Goal: Task Accomplishment & Management: Manage account settings

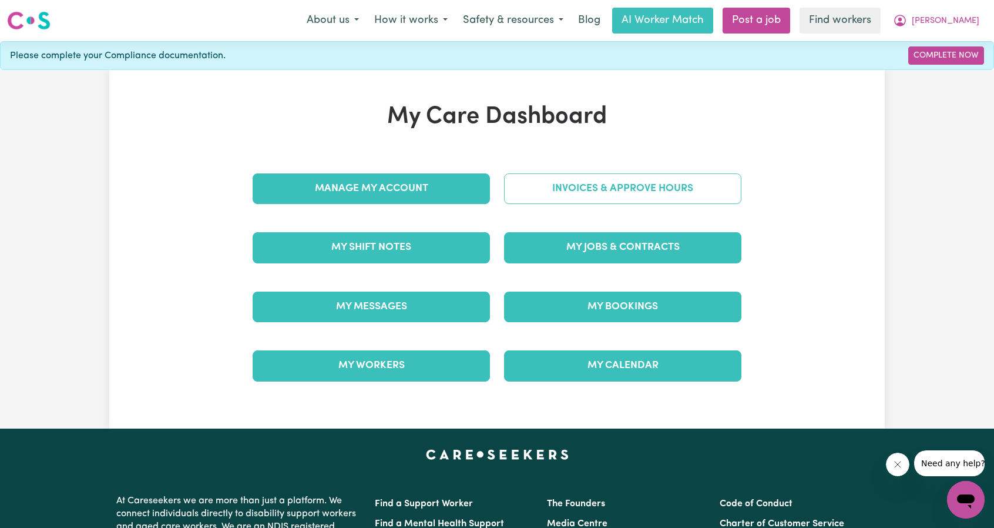
click at [588, 189] on link "Invoices & Approve Hours" at bounding box center [622, 188] width 237 height 31
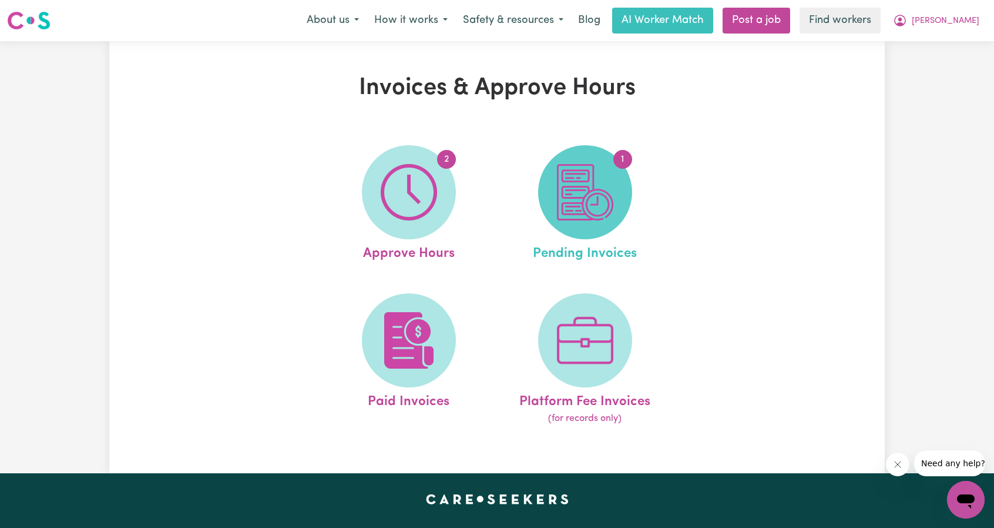
click at [576, 193] on img at bounding box center [585, 192] width 56 height 56
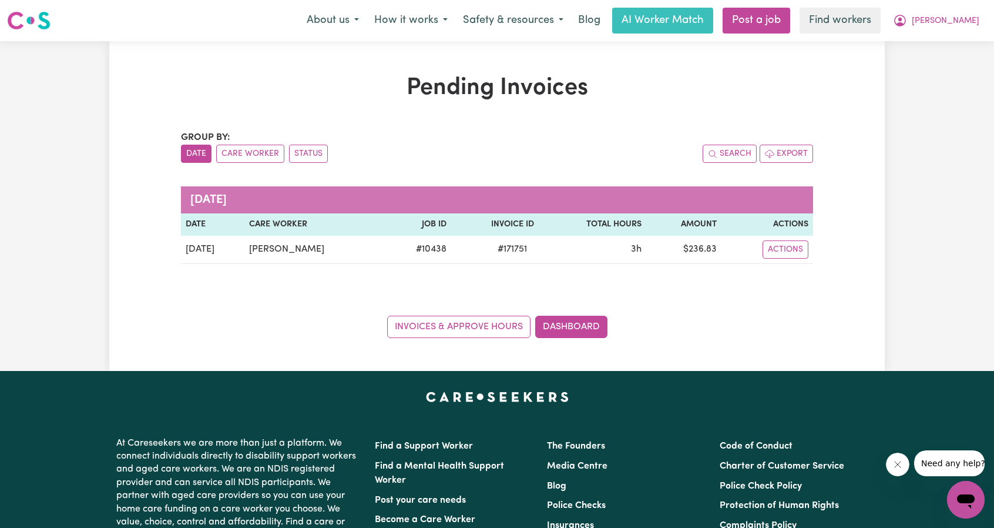
click at [897, 94] on div "Pending Invoices Group by: Date Care Worker Status Search Export [DATE] Date Ca…" at bounding box center [497, 206] width 994 height 330
click at [957, 25] on span "[PERSON_NAME]" at bounding box center [946, 21] width 68 height 13
click at [946, 39] on link "My Dashboard" at bounding box center [940, 46] width 93 height 22
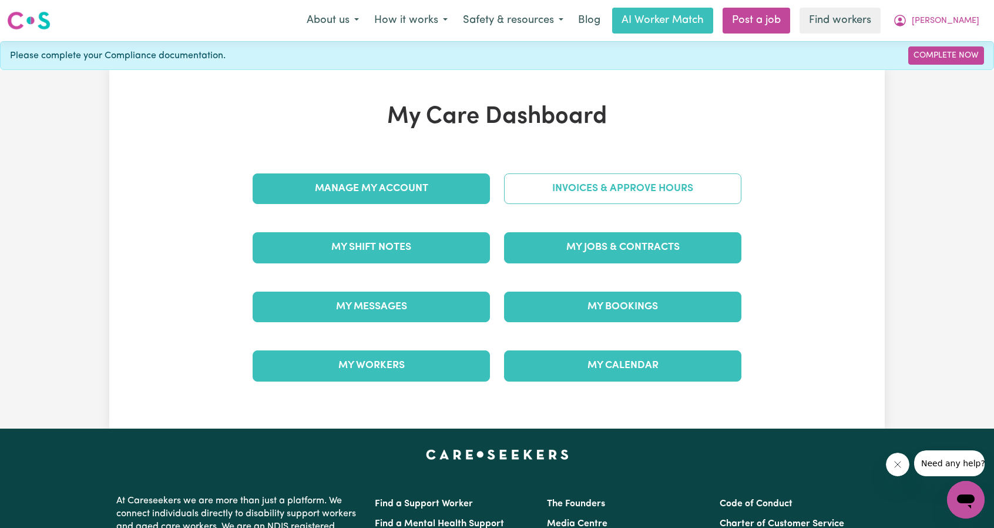
click at [626, 183] on link "Invoices & Approve Hours" at bounding box center [622, 188] width 237 height 31
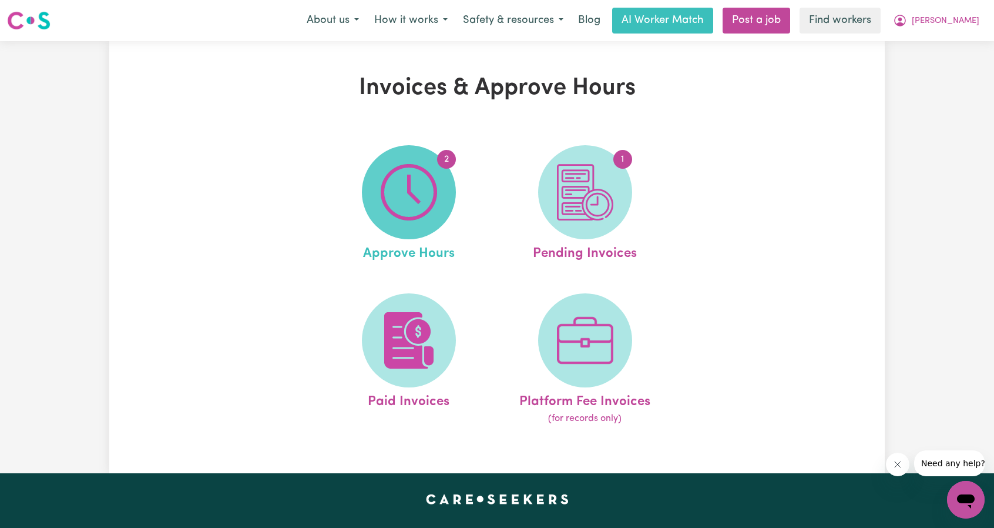
click at [417, 207] on img at bounding box center [409, 192] width 56 height 56
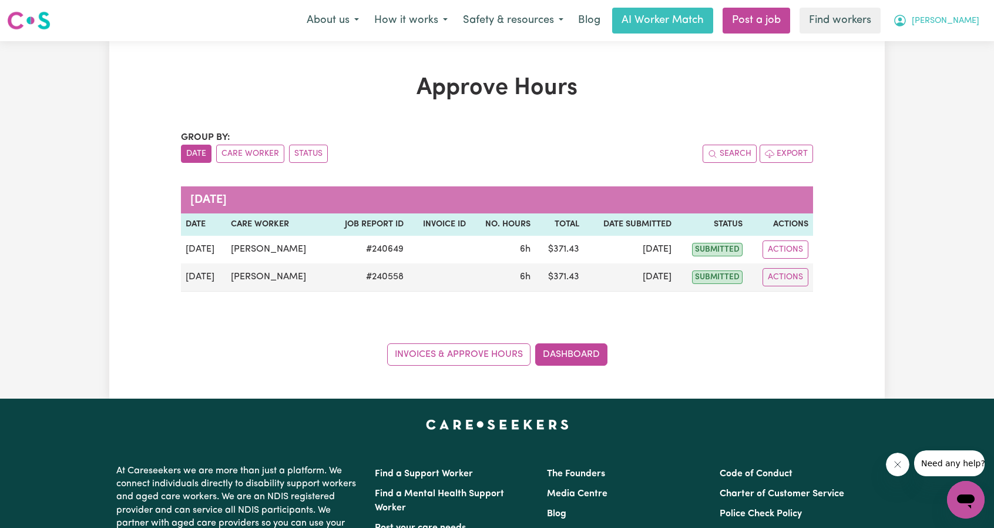
click at [964, 19] on span "[PERSON_NAME]" at bounding box center [946, 21] width 68 height 13
click at [949, 43] on link "My Dashboard" at bounding box center [940, 46] width 93 height 22
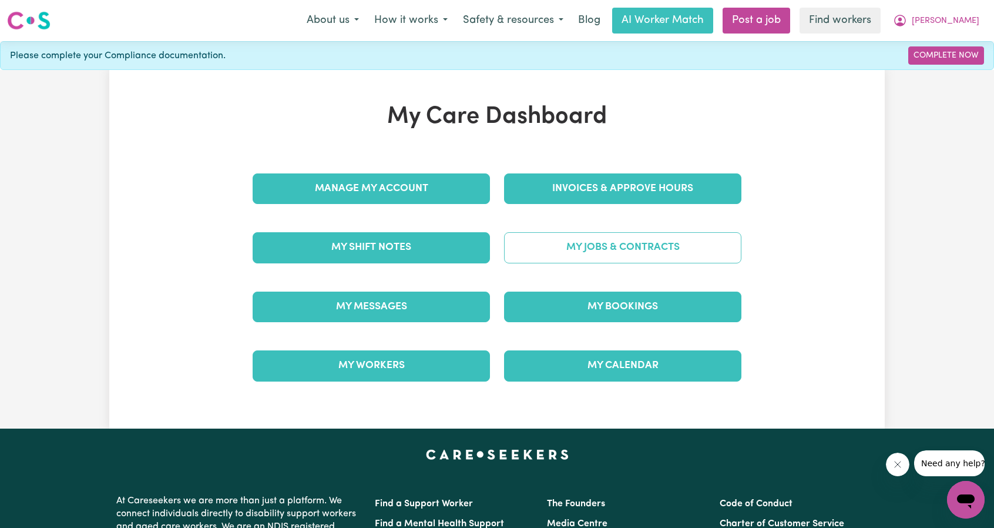
click at [652, 261] on link "My Jobs & Contracts" at bounding box center [622, 247] width 237 height 31
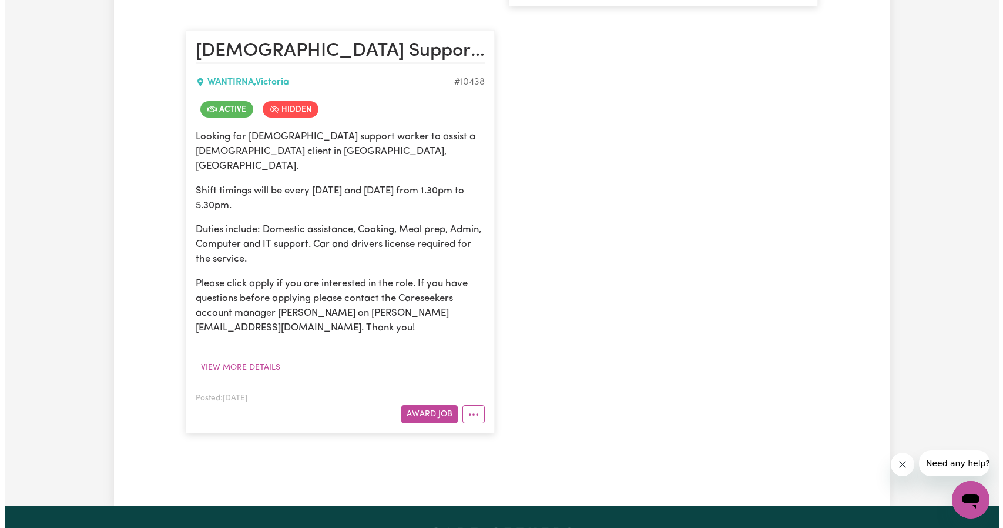
scroll to position [764, 0]
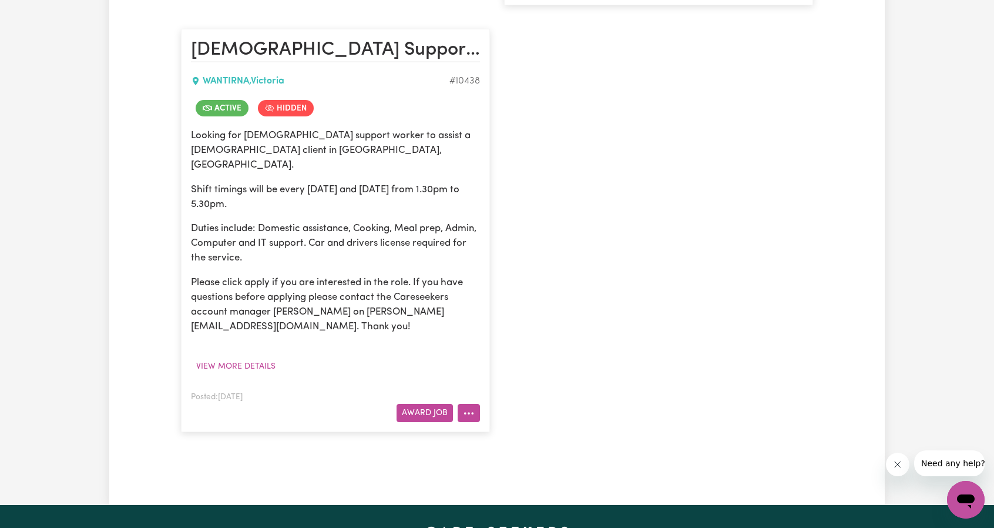
click at [474, 407] on icon "More options" at bounding box center [469, 413] width 12 height 12
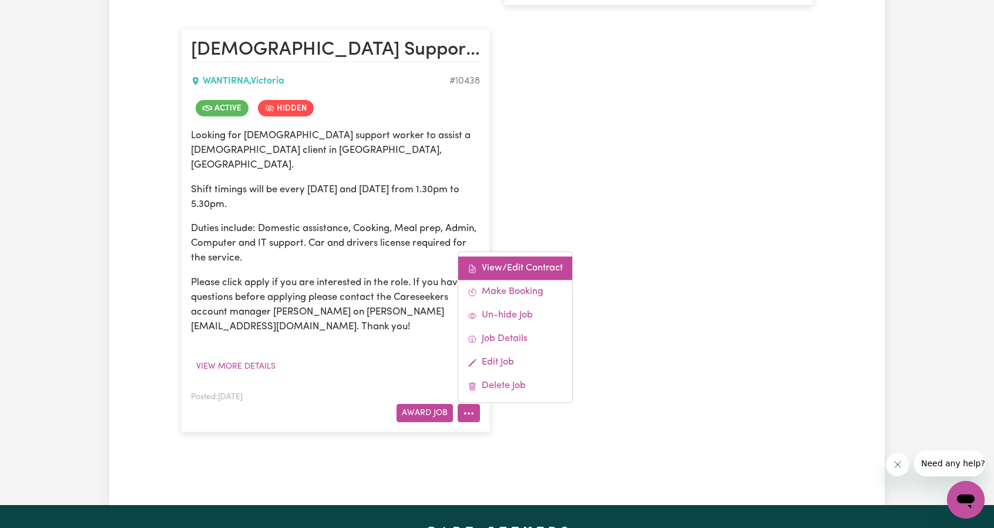
click at [514, 259] on link "View/Edit Contract" at bounding box center [515, 269] width 114 height 24
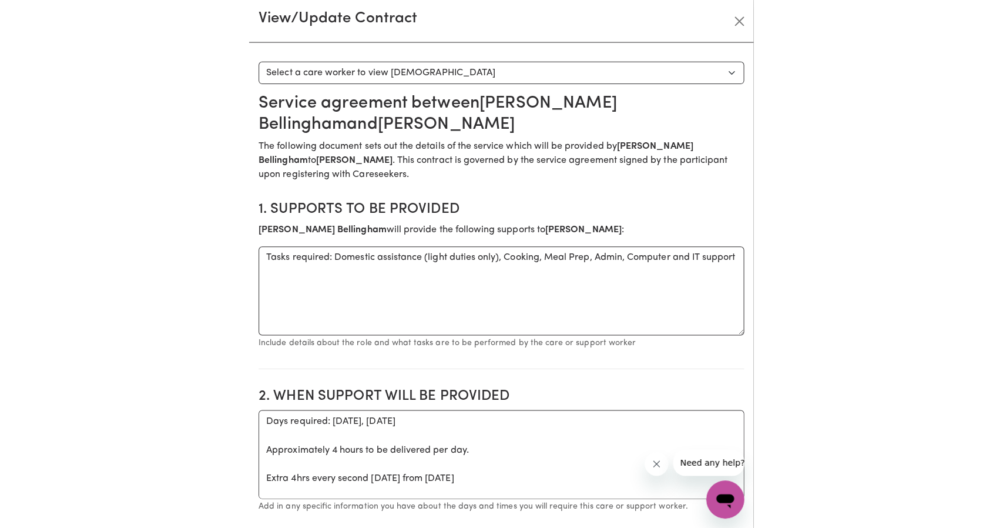
scroll to position [751, 0]
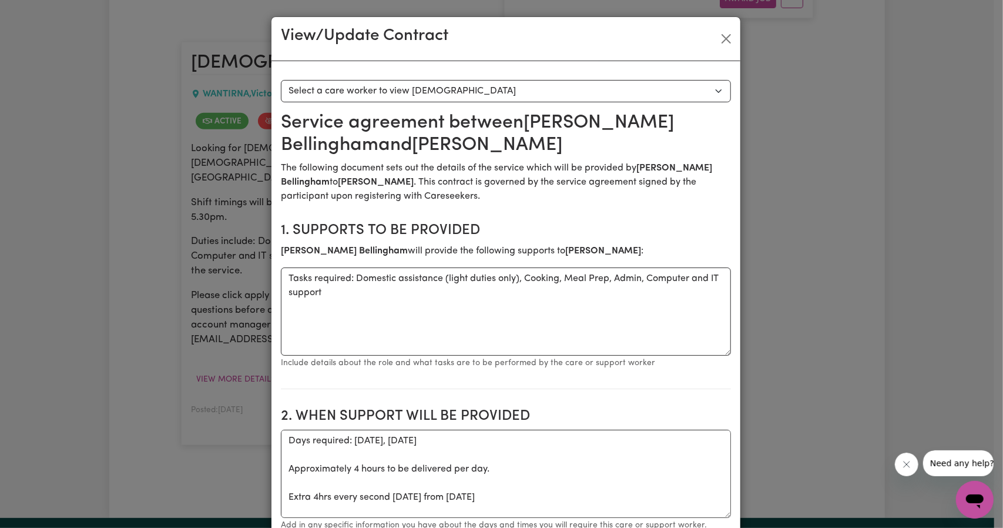
drag, startPoint x: 691, startPoint y: 144, endPoint x: 676, endPoint y: 148, distance: 15.8
click at [691, 144] on h2 "Service agreement between [PERSON_NAME] and [PERSON_NAME]" at bounding box center [506, 134] width 450 height 45
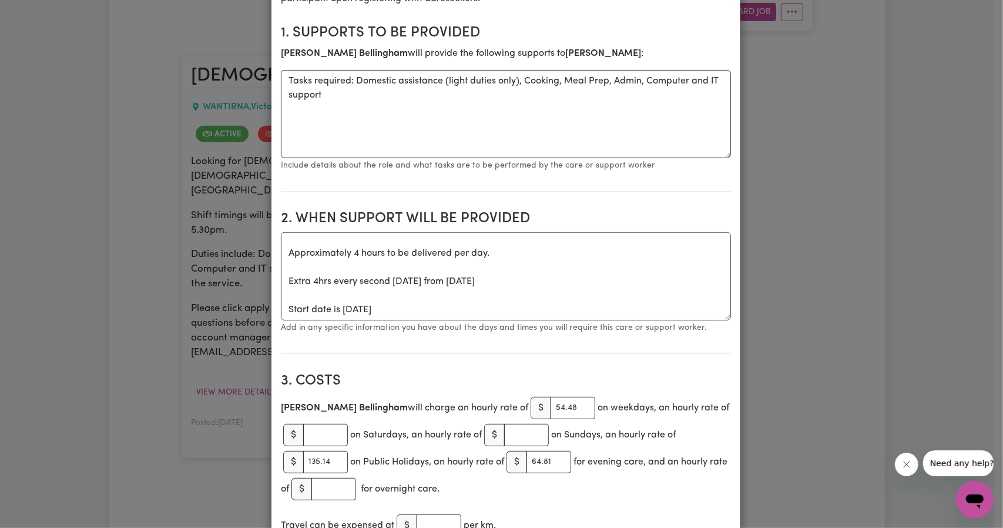
scroll to position [235, 0]
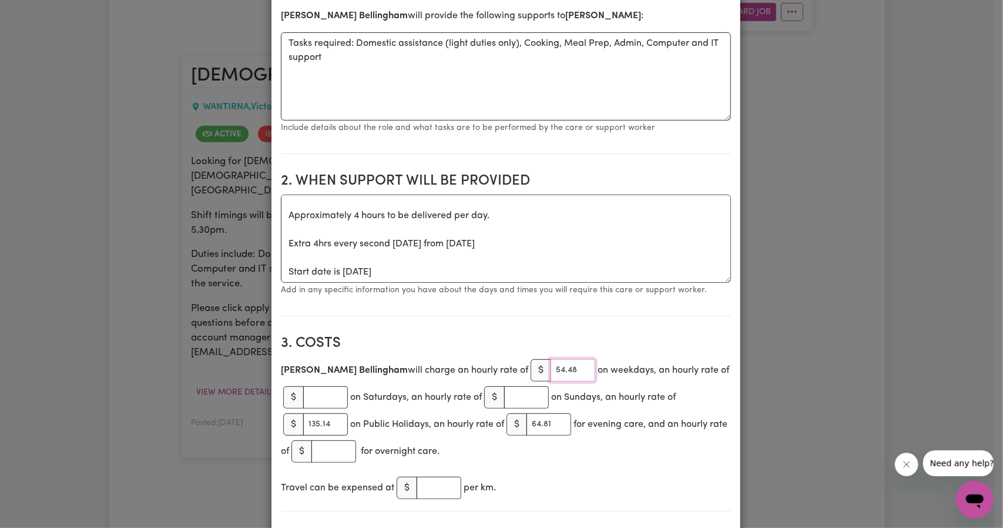
click at [551, 367] on input "54.48" at bounding box center [573, 370] width 45 height 22
type input "51.36"
click at [544, 430] on input "64.81" at bounding box center [549, 424] width 45 height 22
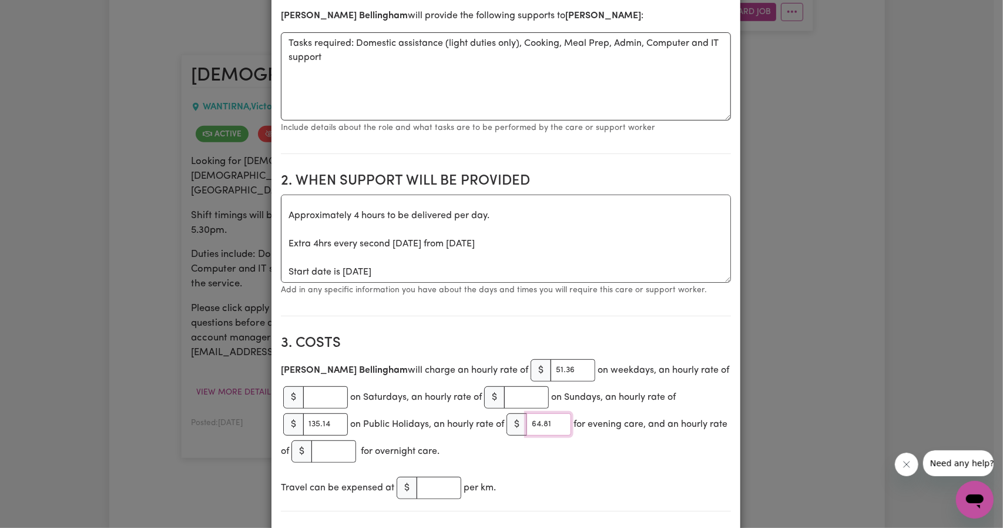
click at [540, 417] on input "64.81" at bounding box center [549, 424] width 45 height 22
click at [542, 424] on input "64.81" at bounding box center [549, 424] width 45 height 22
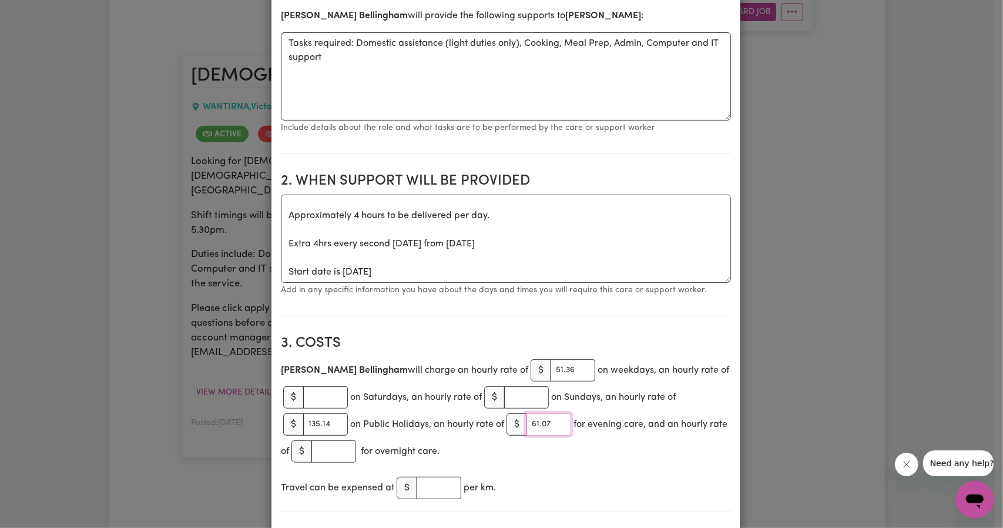
type input "61.07"
click at [320, 422] on input "135.14" at bounding box center [325, 424] width 45 height 22
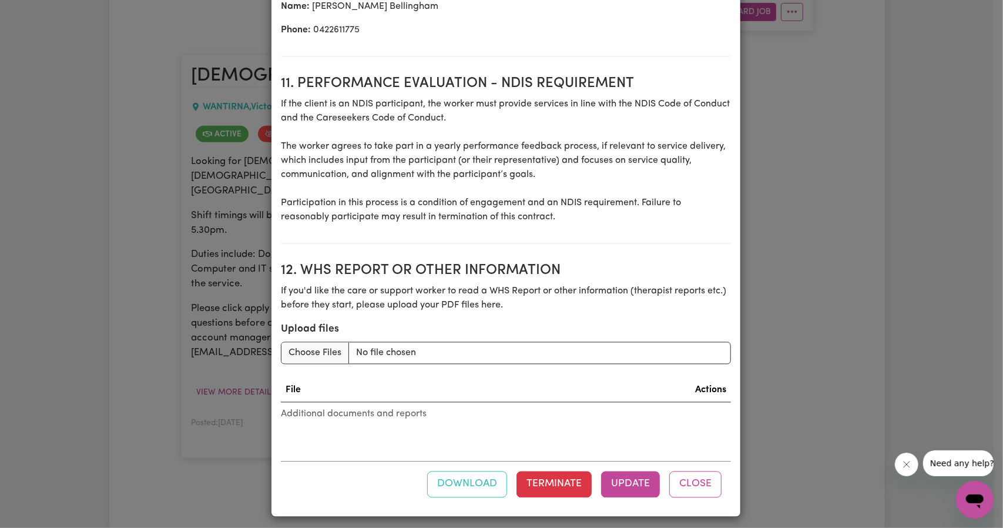
scroll to position [1540, 0]
type input "135.68"
click at [629, 471] on button "Update" at bounding box center [630, 483] width 59 height 26
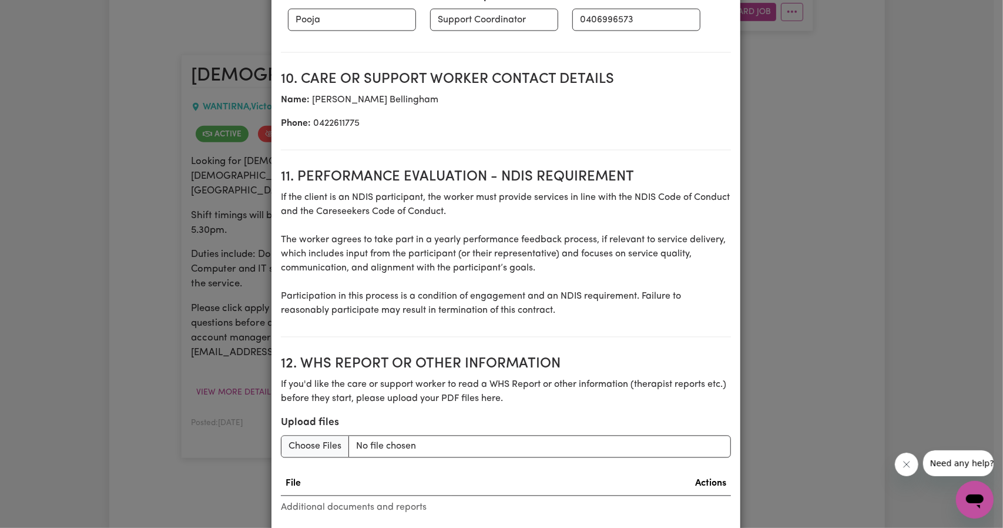
scroll to position [1305, 0]
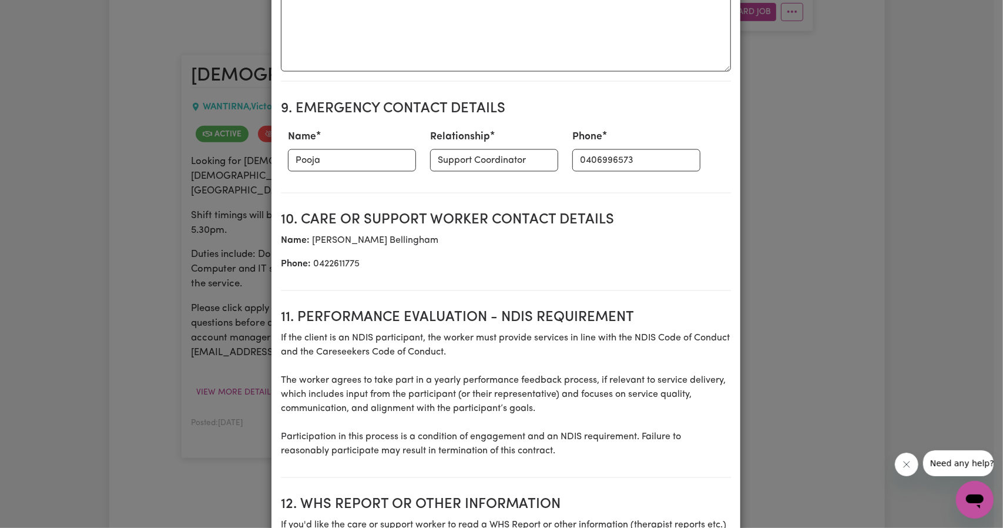
click at [877, 82] on div "View/Update Contract Select a contract to view Select a care worker to view [DE…" at bounding box center [501, 264] width 1003 height 528
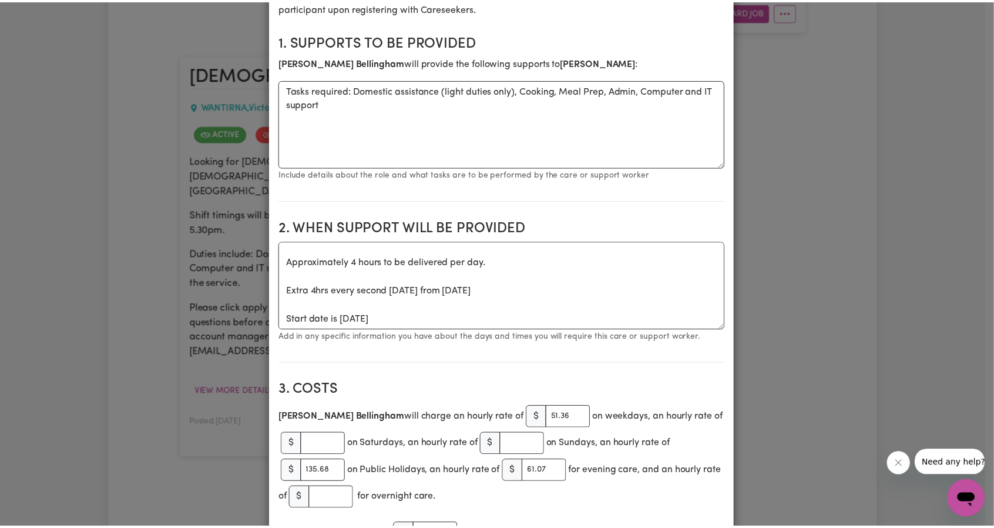
scroll to position [0, 0]
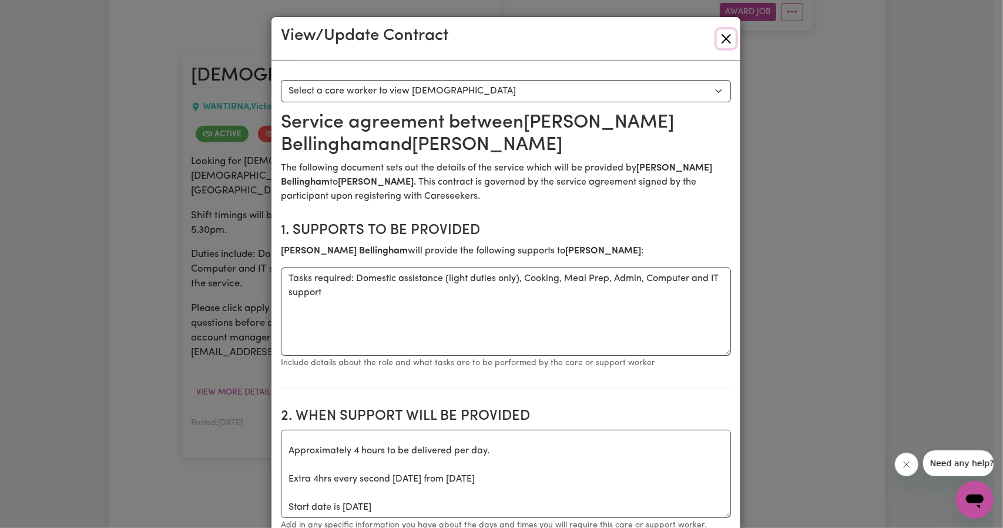
click at [719, 37] on button "Close" at bounding box center [726, 38] width 19 height 19
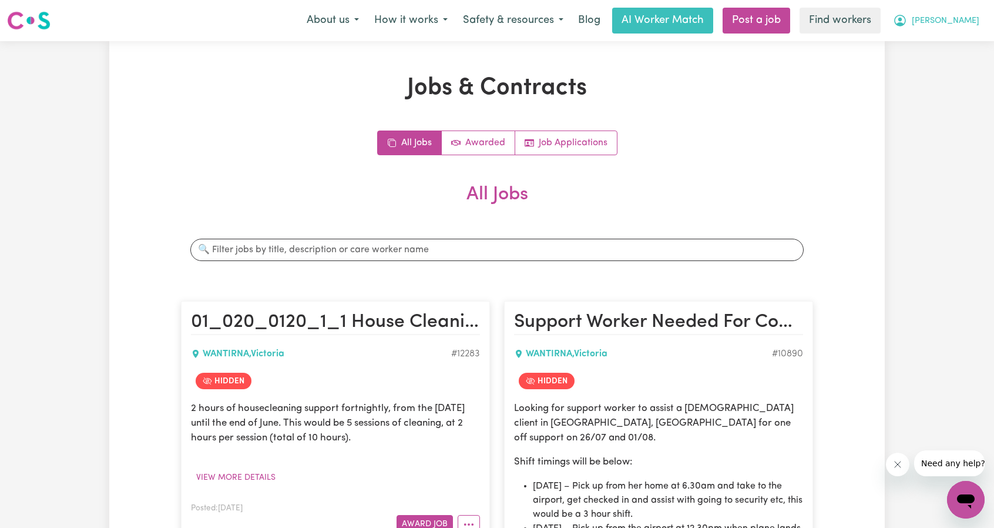
click at [959, 20] on span "[PERSON_NAME]" at bounding box center [946, 21] width 68 height 13
click at [947, 38] on link "My Dashboard" at bounding box center [940, 46] width 93 height 22
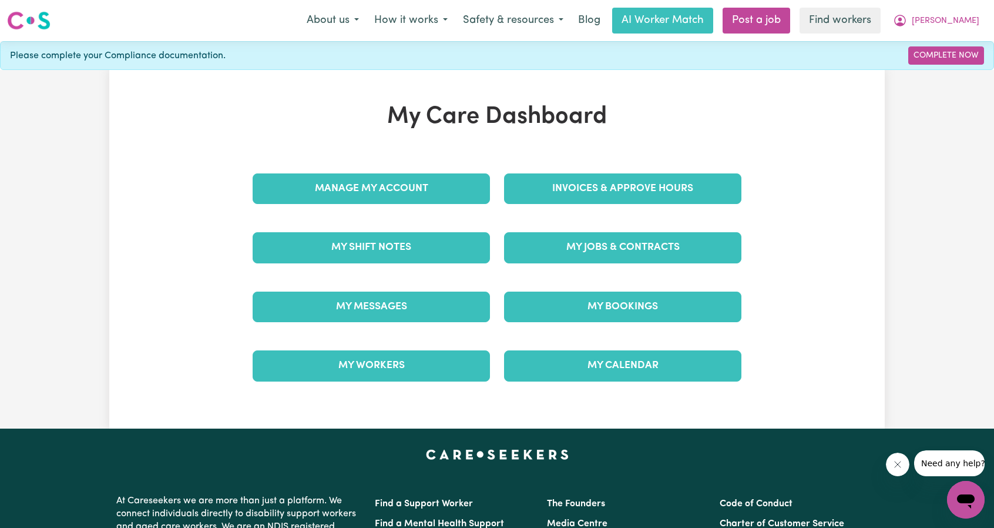
click at [591, 140] on div "My Care Dashboard Manage My Account Invoices & Approve Hours My Shift Notes My …" at bounding box center [497, 249] width 517 height 293
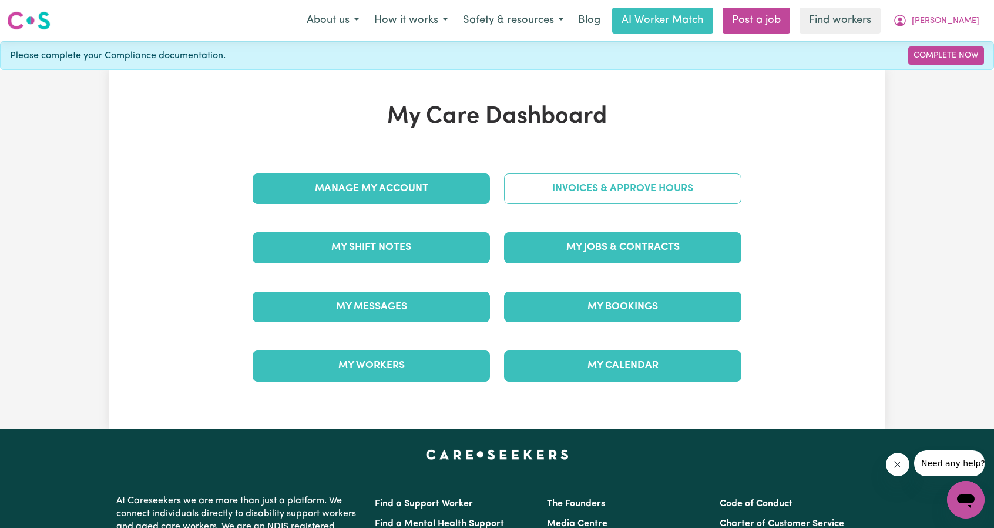
click at [597, 182] on link "Invoices & Approve Hours" at bounding box center [622, 188] width 237 height 31
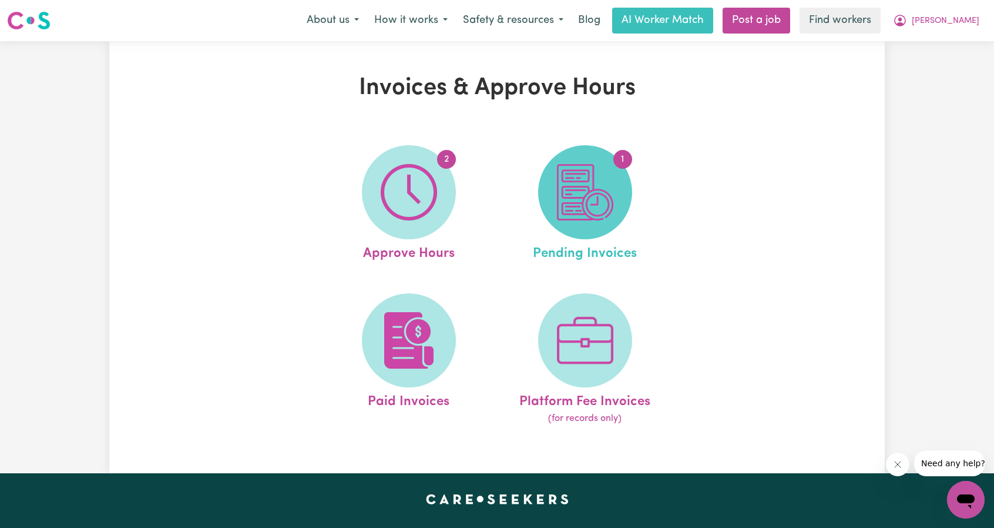
click at [589, 186] on img at bounding box center [585, 192] width 56 height 56
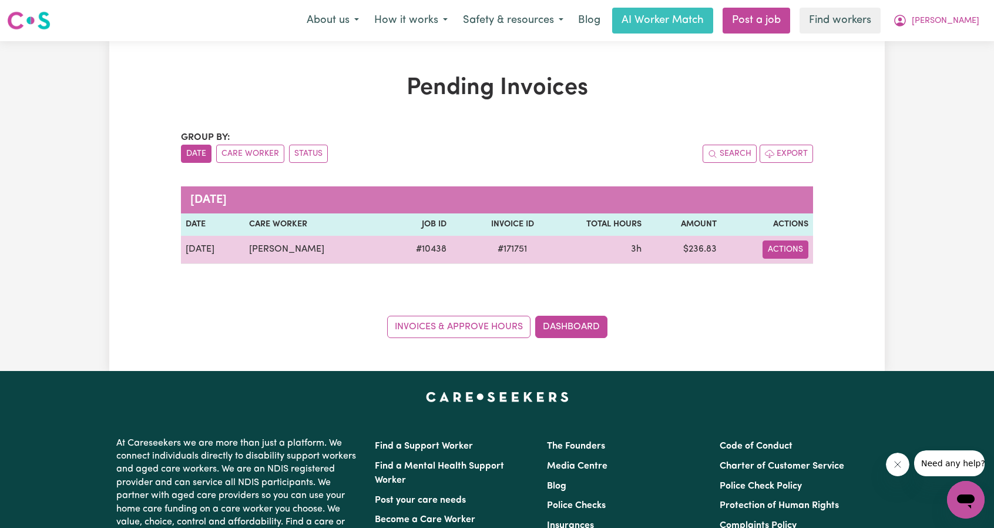
click at [791, 250] on button "Actions" at bounding box center [786, 249] width 46 height 18
click at [796, 282] on link "Download Invoice" at bounding box center [813, 276] width 108 height 24
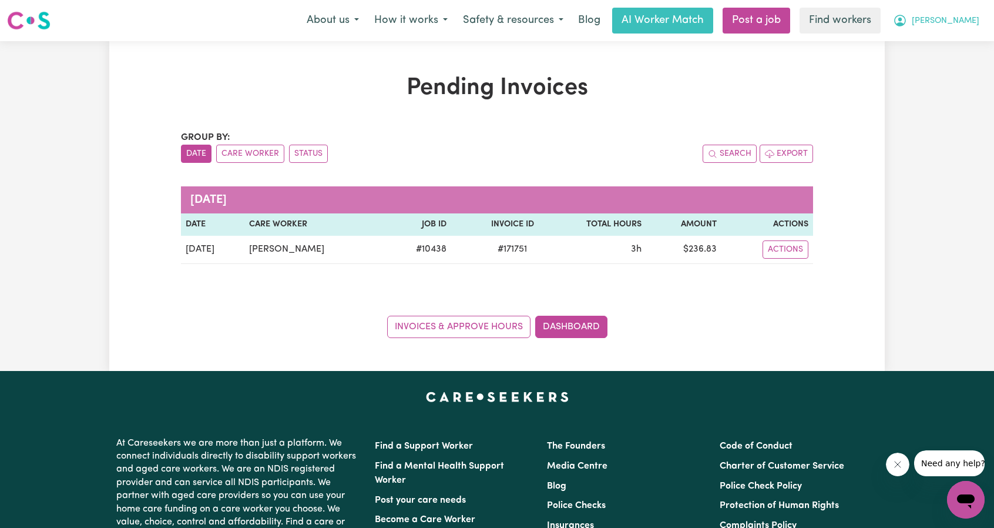
click at [967, 20] on span "[PERSON_NAME]" at bounding box center [946, 21] width 68 height 13
click at [935, 65] on link "Logout" at bounding box center [940, 67] width 93 height 22
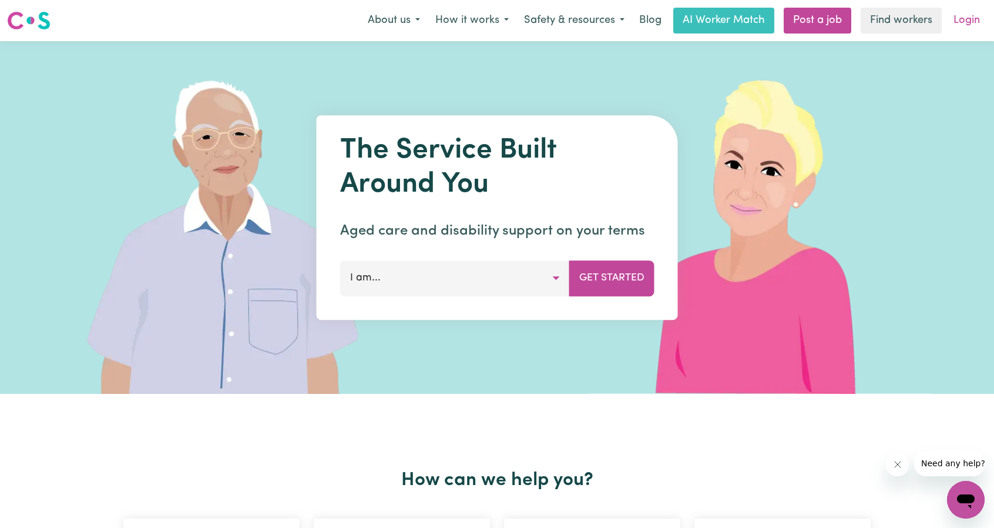
click at [966, 26] on link "Login" at bounding box center [967, 21] width 41 height 26
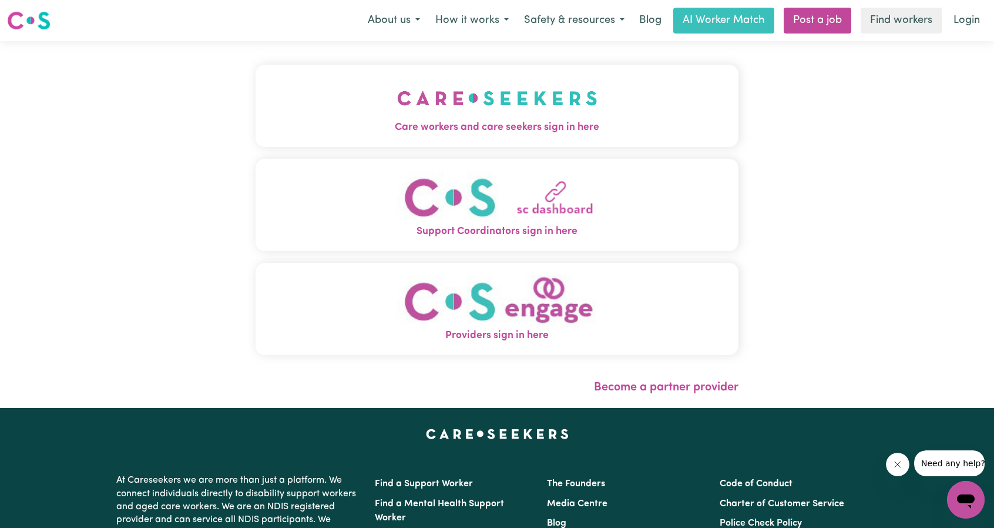
click at [451, 123] on span "Care workers and care seekers sign in here" at bounding box center [497, 127] width 483 height 15
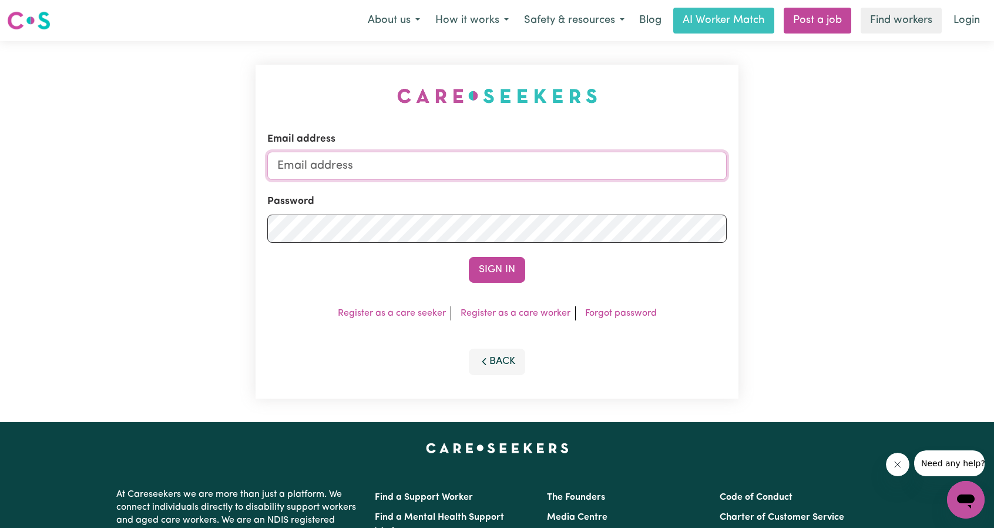
click at [467, 170] on input "Email address" at bounding box center [497, 166] width 460 height 28
drag, startPoint x: 339, startPoint y: 165, endPoint x: 631, endPoint y: 197, distance: 294.4
click at [633, 195] on form "Email address [EMAIL_ADDRESS][PERSON_NAME][DOMAIN_NAME] Password Sign In" at bounding box center [497, 207] width 460 height 151
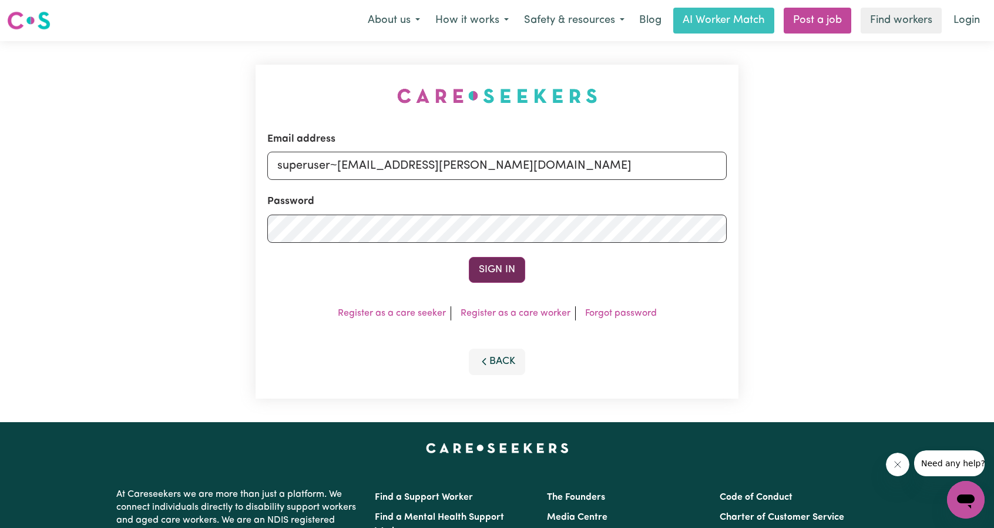
type input "superuser~[EMAIL_ADDRESS][PERSON_NAME][DOMAIN_NAME]"
click at [504, 265] on button "Sign In" at bounding box center [497, 270] width 56 height 26
